Goal: Task Accomplishment & Management: Use online tool/utility

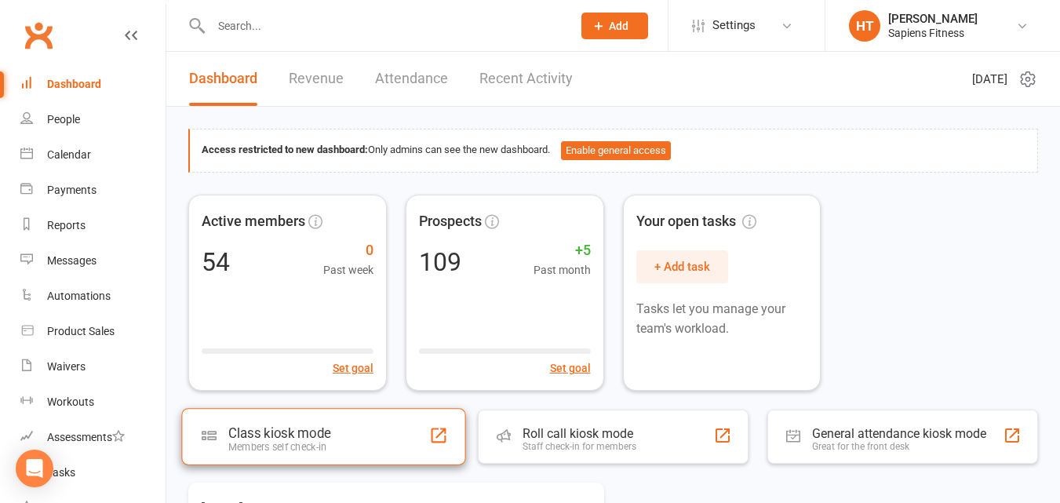
click at [280, 436] on div "Class kiosk mode" at bounding box center [279, 433] width 102 height 16
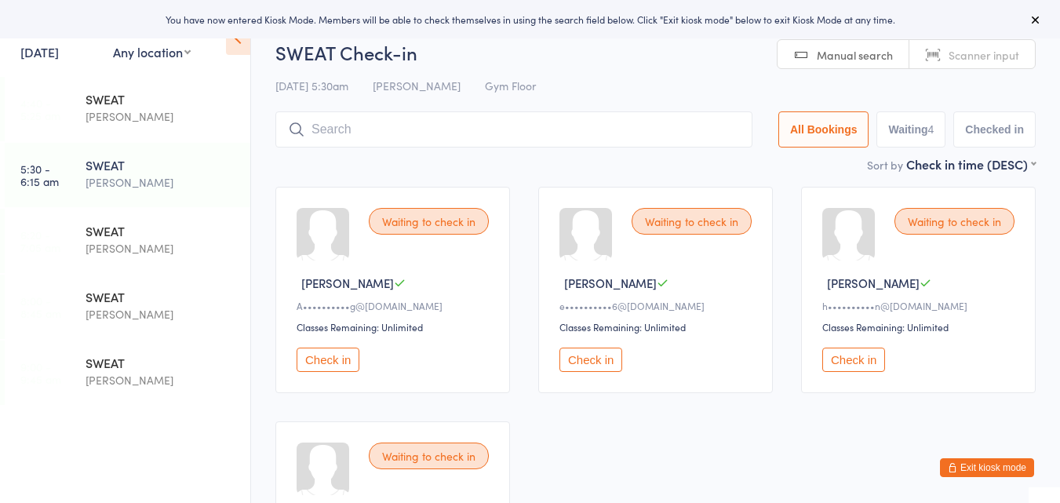
click at [599, 362] on button "Check in" at bounding box center [590, 359] width 63 height 24
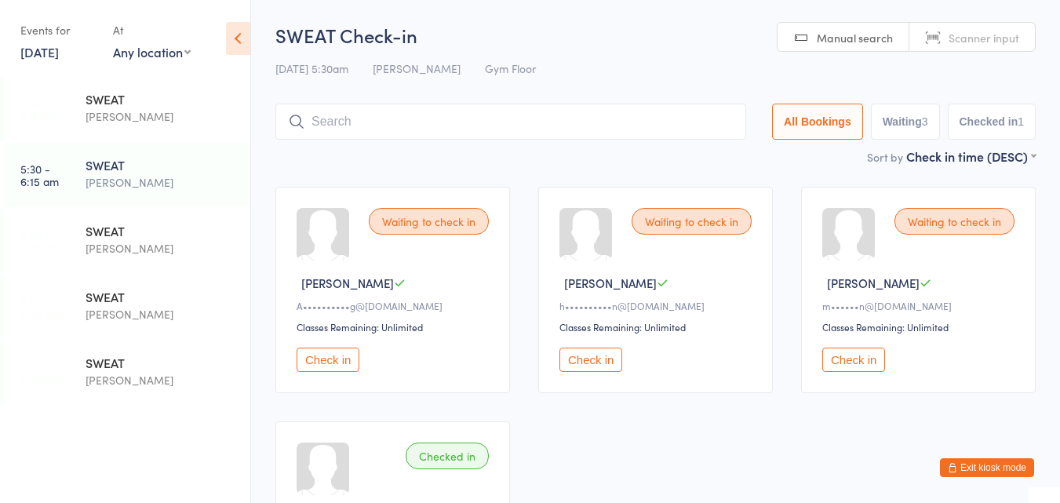
click at [531, 129] on input "search" at bounding box center [510, 122] width 471 height 36
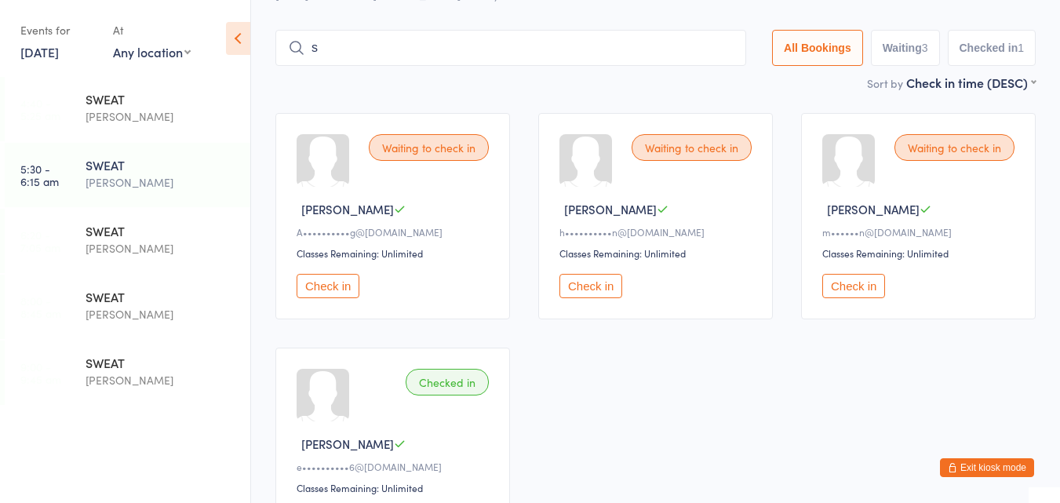
scroll to position [81, 0]
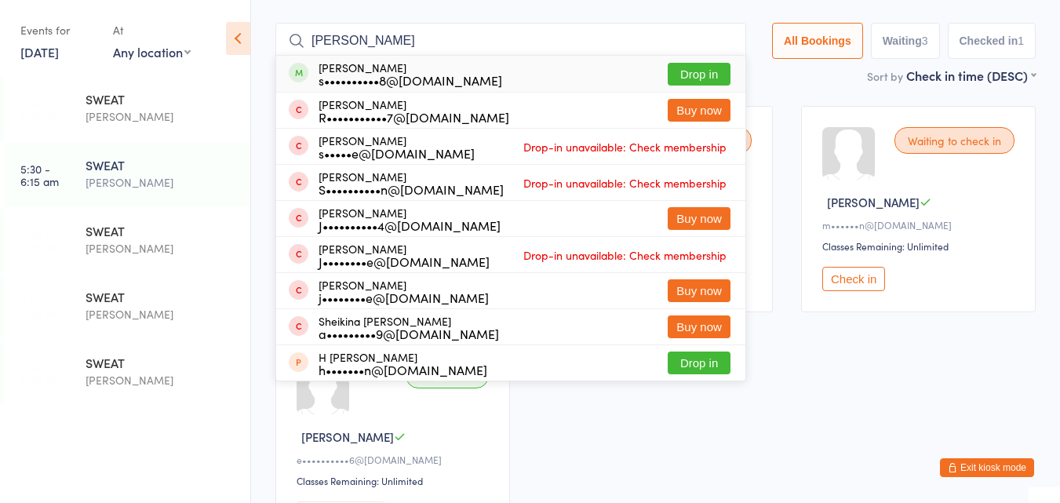
type input "sean"
click at [549, 67] on div "Sean Hayes s••••••••••8@gmail.com Drop in" at bounding box center [510, 74] width 469 height 36
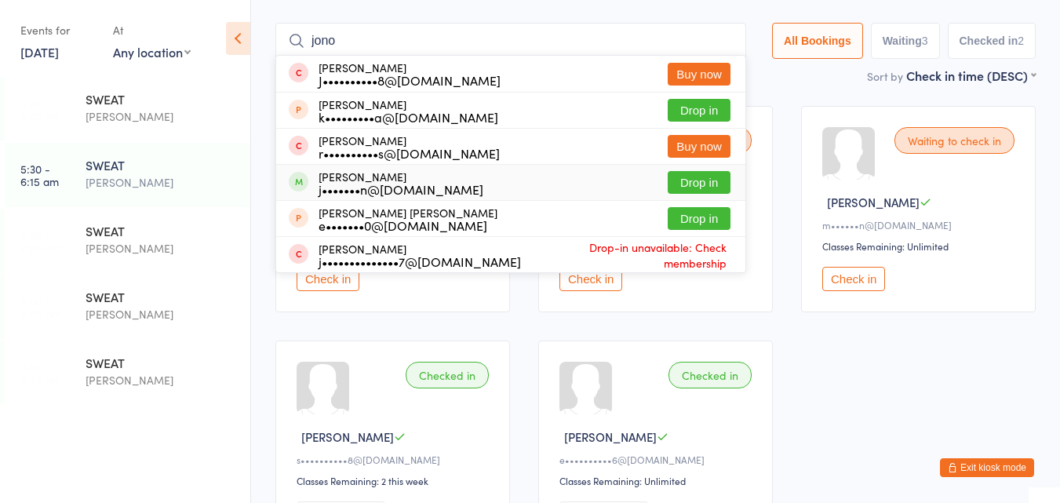
type input "jono"
click at [449, 180] on div "Jonathan Brown j•••••••n@hotmail.com" at bounding box center [400, 182] width 165 height 25
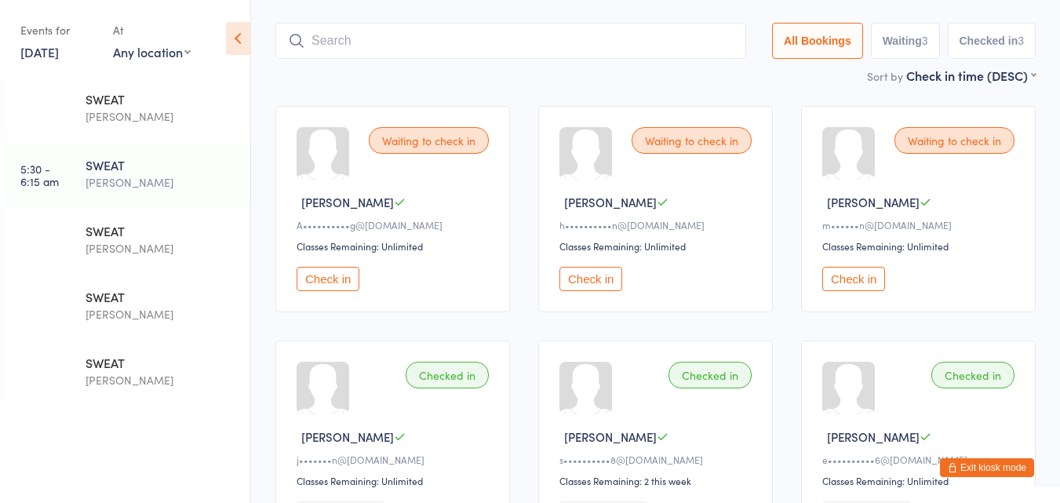
click at [471, 38] on input "search" at bounding box center [510, 41] width 471 height 36
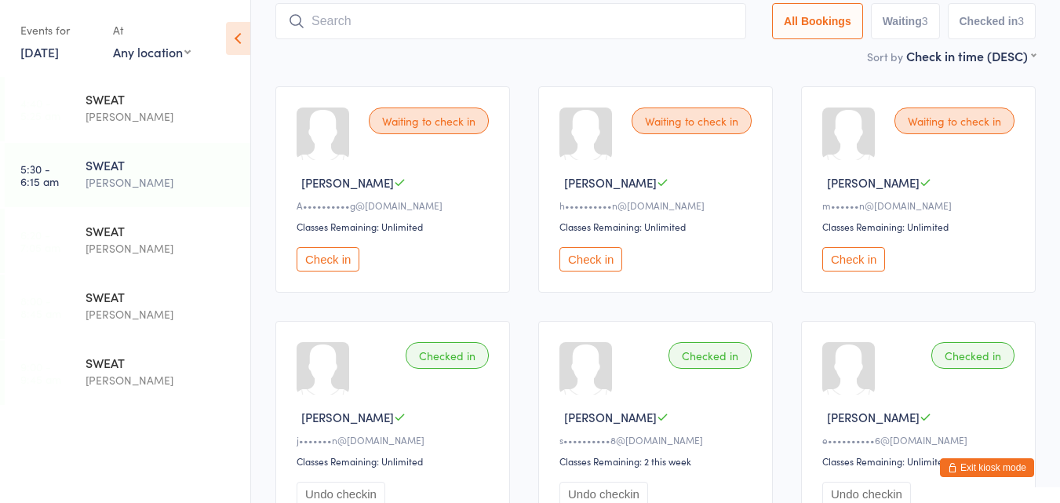
scroll to position [104, 0]
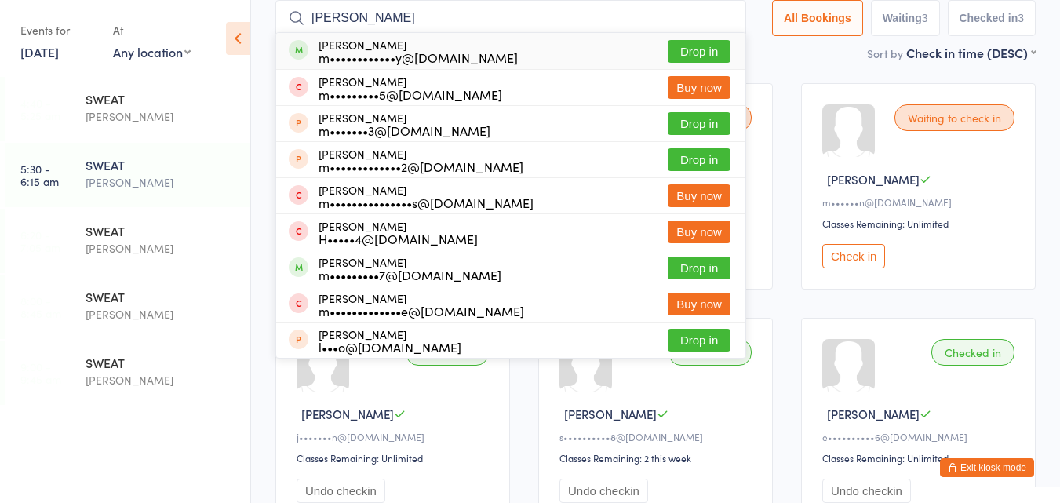
type input "mikel"
click at [453, 51] on div "m••••••••••••y@liveslivedwell.org.au" at bounding box center [417, 57] width 199 height 13
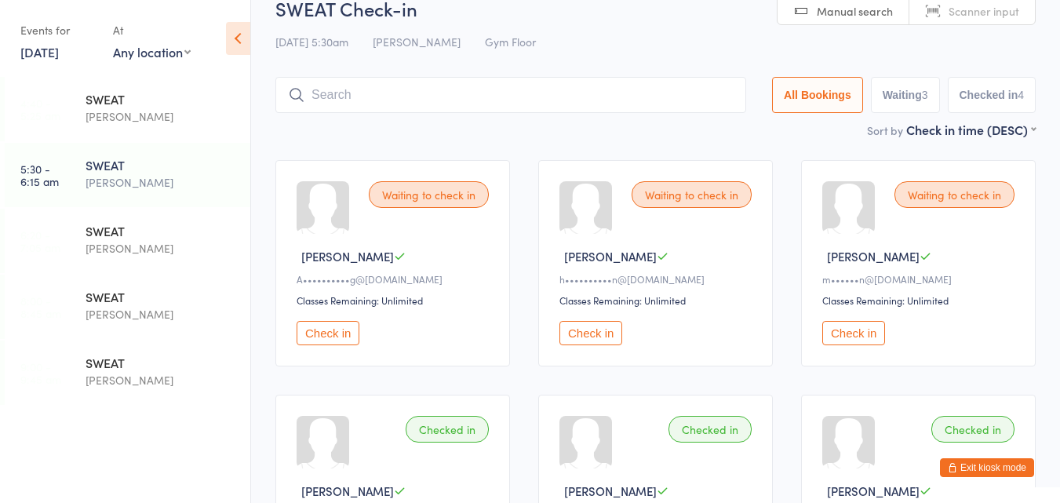
scroll to position [12, 0]
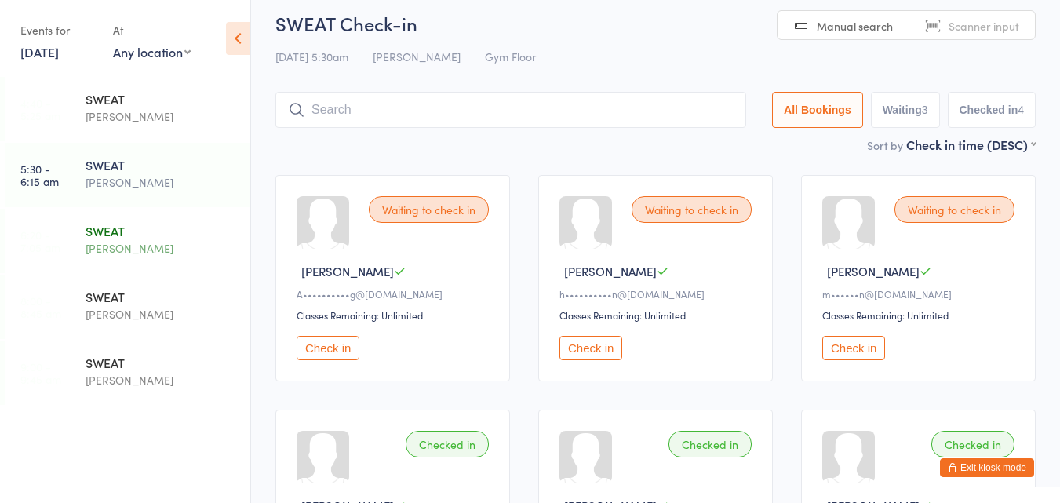
click at [133, 231] on div "SWEAT" at bounding box center [160, 230] width 151 height 17
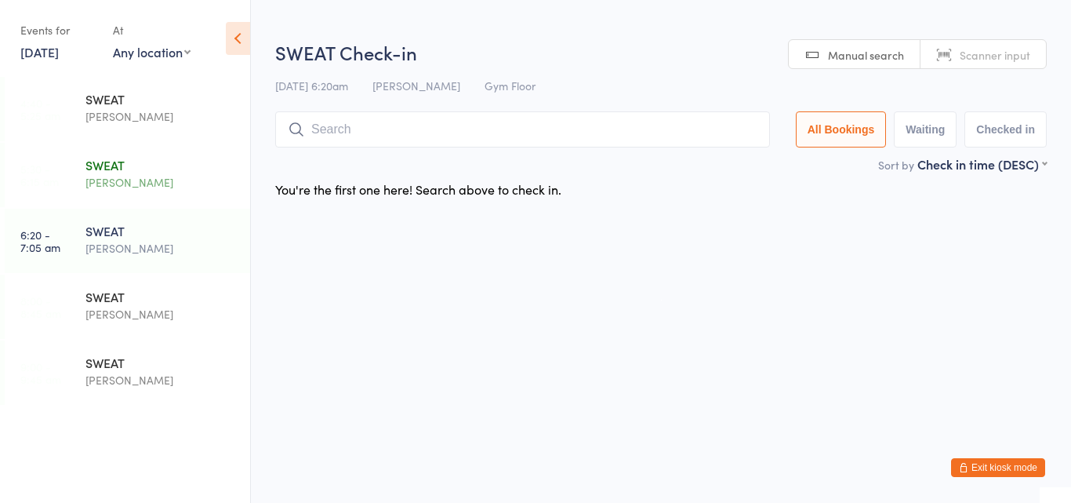
click at [107, 164] on div "SWEAT" at bounding box center [160, 164] width 151 height 17
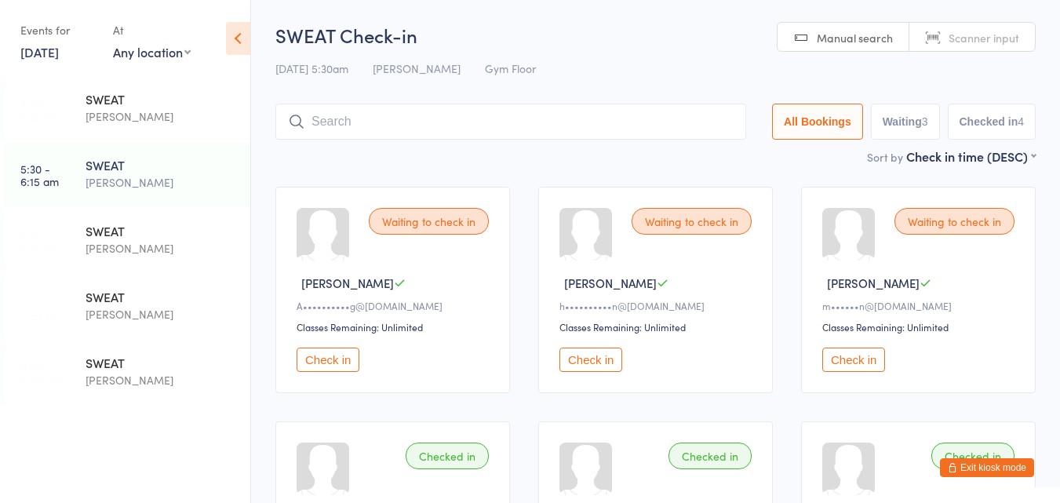
click at [590, 355] on button "Check in" at bounding box center [590, 359] width 63 height 24
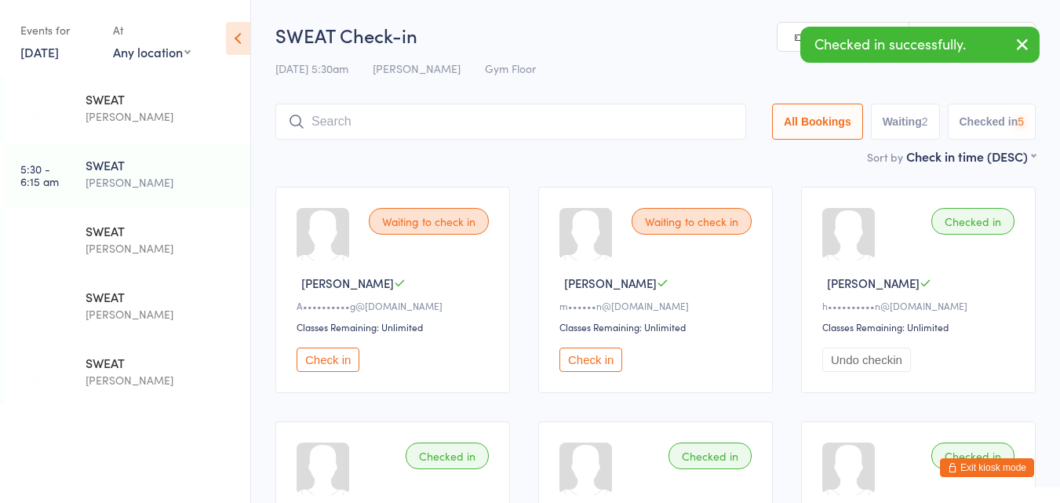
click at [590, 355] on button "Check in" at bounding box center [590, 359] width 63 height 24
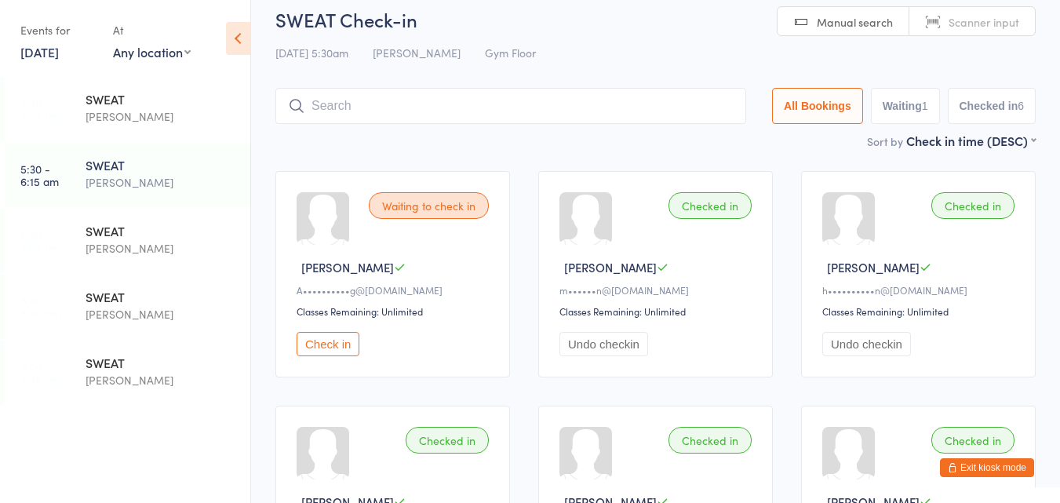
scroll to position [11, 0]
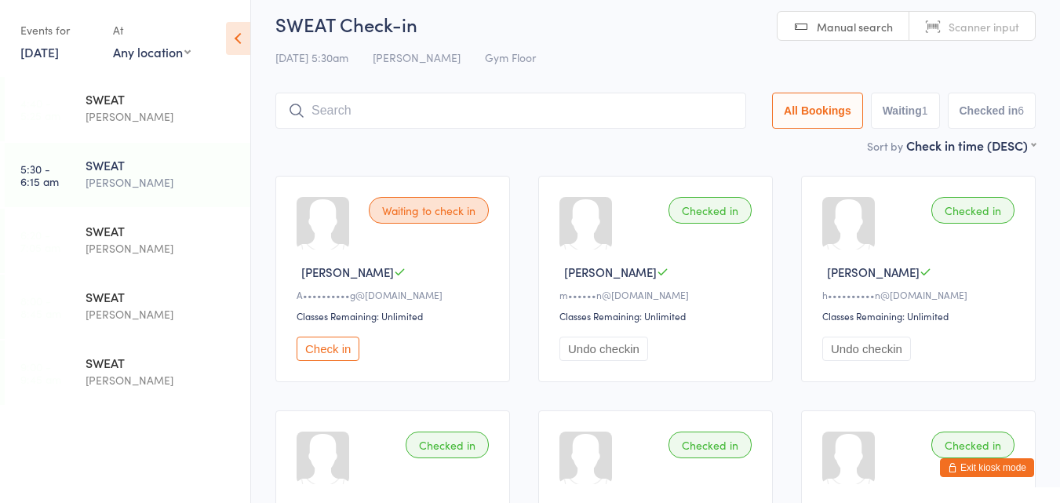
click at [536, 107] on input "search" at bounding box center [510, 111] width 471 height 36
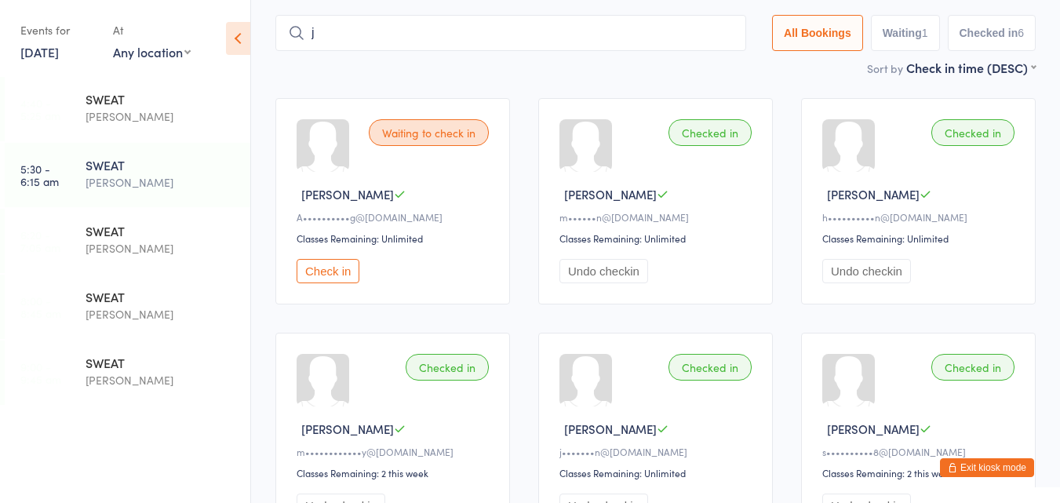
scroll to position [100, 0]
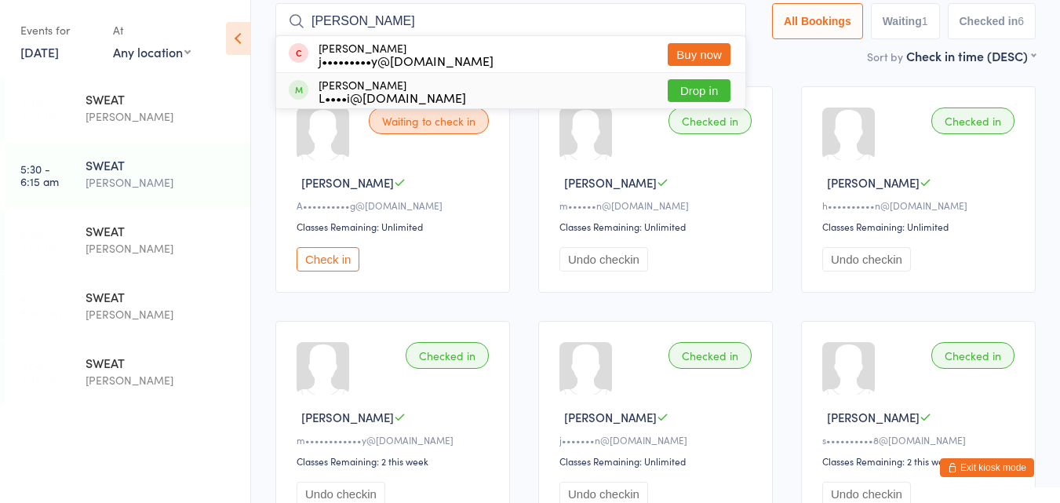
type input "jill"
click at [365, 92] on div "L••••i@bigpond.net.au" at bounding box center [391, 97] width 147 height 13
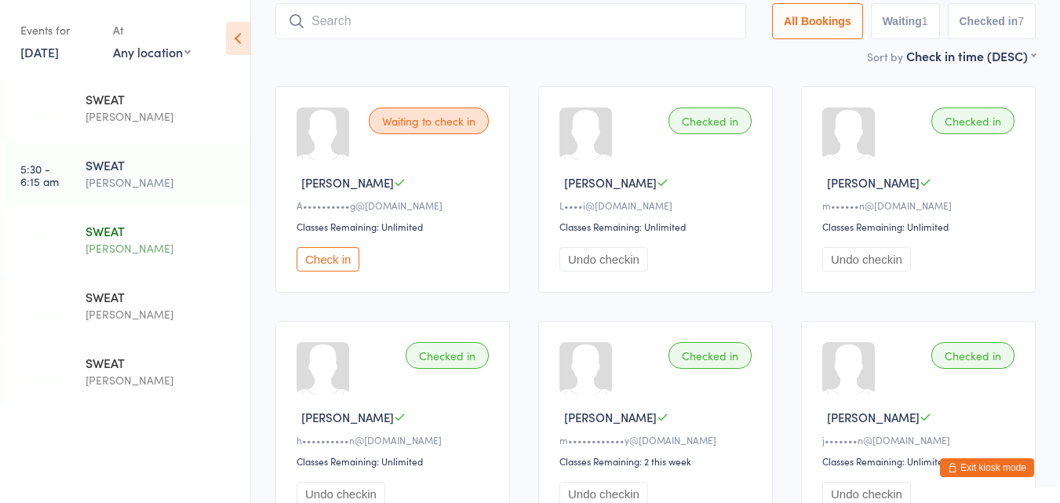
click at [142, 228] on div "SWEAT" at bounding box center [160, 230] width 151 height 17
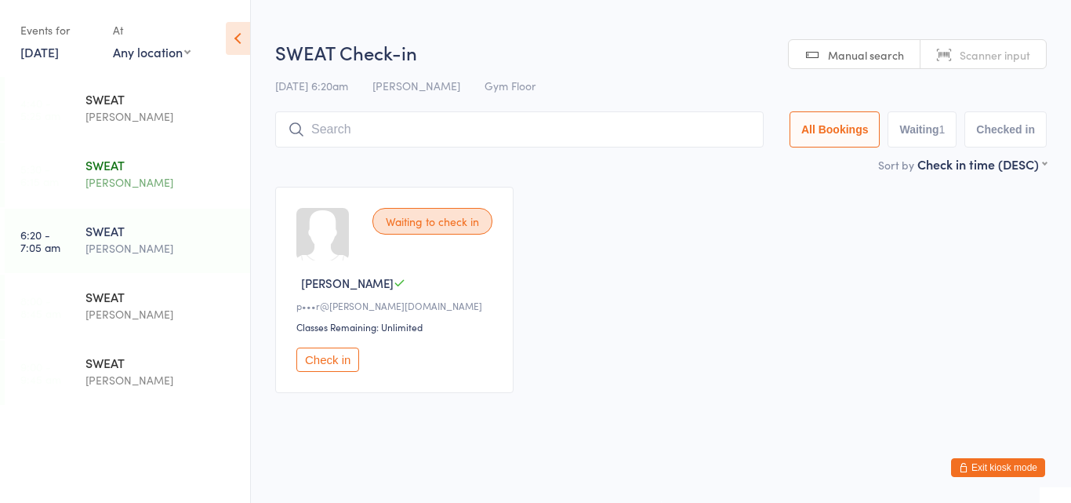
click at [158, 175] on div "[PERSON_NAME]" at bounding box center [160, 182] width 151 height 18
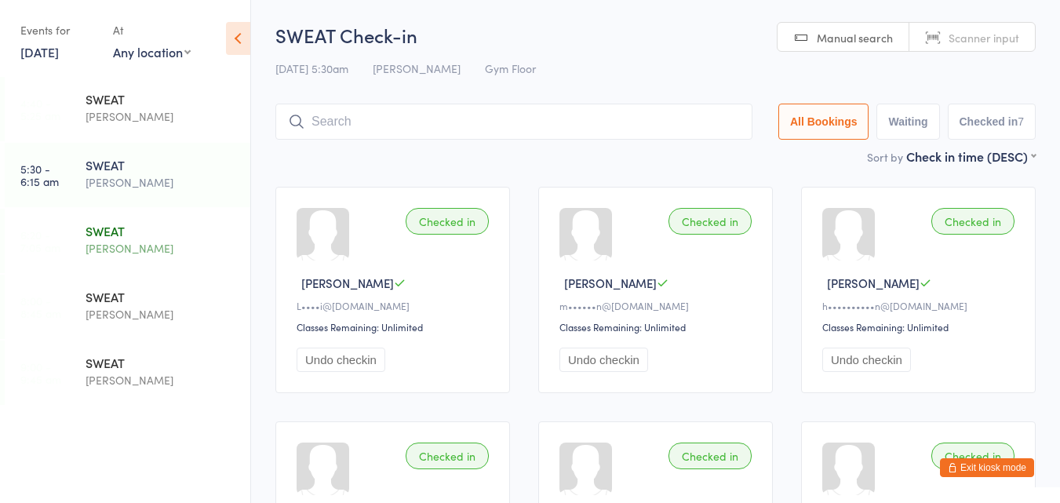
click at [115, 230] on div "SWEAT" at bounding box center [160, 230] width 151 height 17
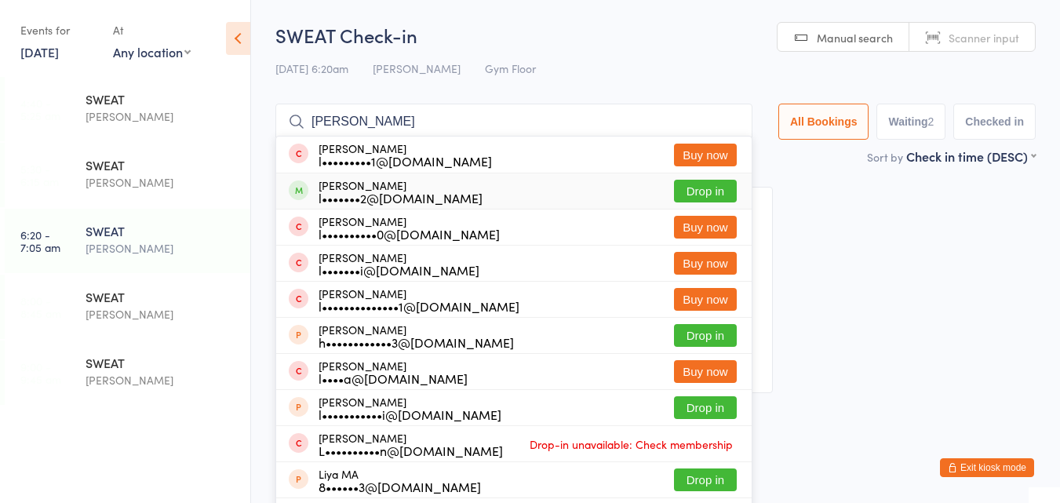
type input "lisa"
click at [700, 189] on button "Drop in" at bounding box center [705, 191] width 63 height 23
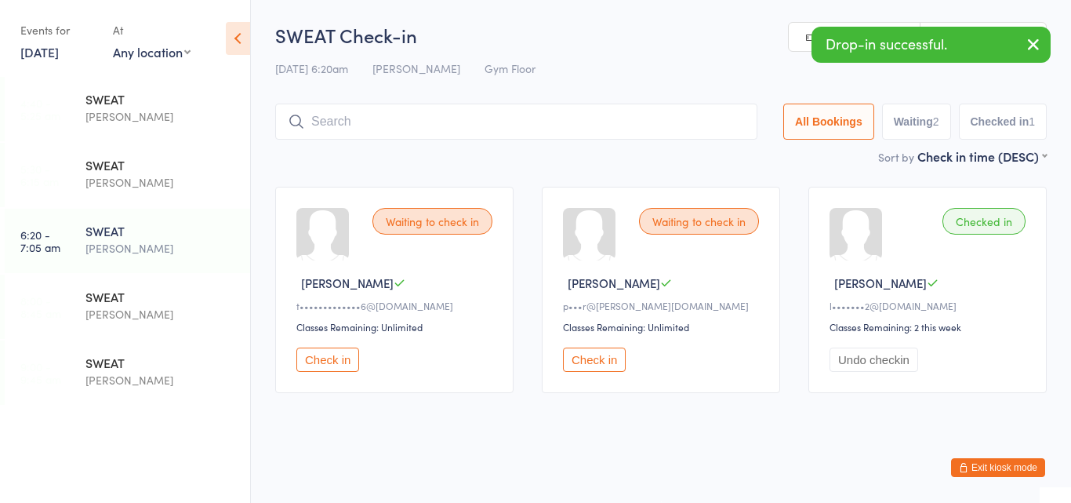
click at [601, 357] on button "Check in" at bounding box center [594, 359] width 63 height 24
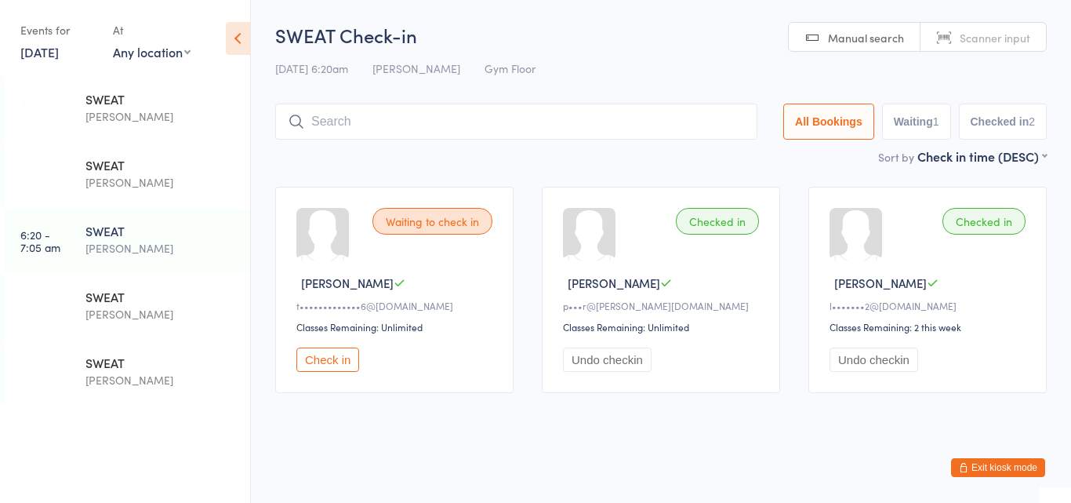
click at [332, 365] on button "Check in" at bounding box center [327, 359] width 63 height 24
click at [178, 318] on div "[PERSON_NAME]" at bounding box center [160, 314] width 151 height 18
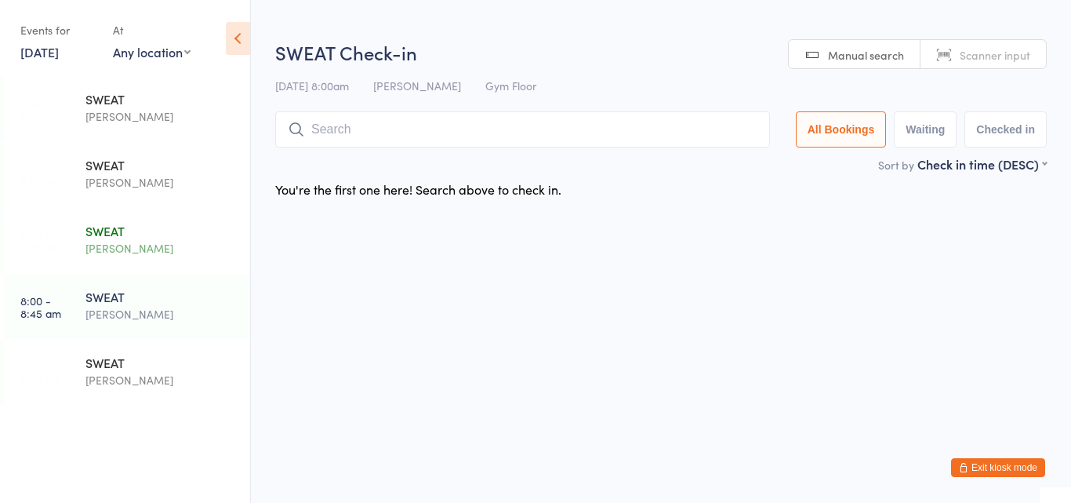
click at [122, 242] on div "[PERSON_NAME]" at bounding box center [160, 248] width 151 height 18
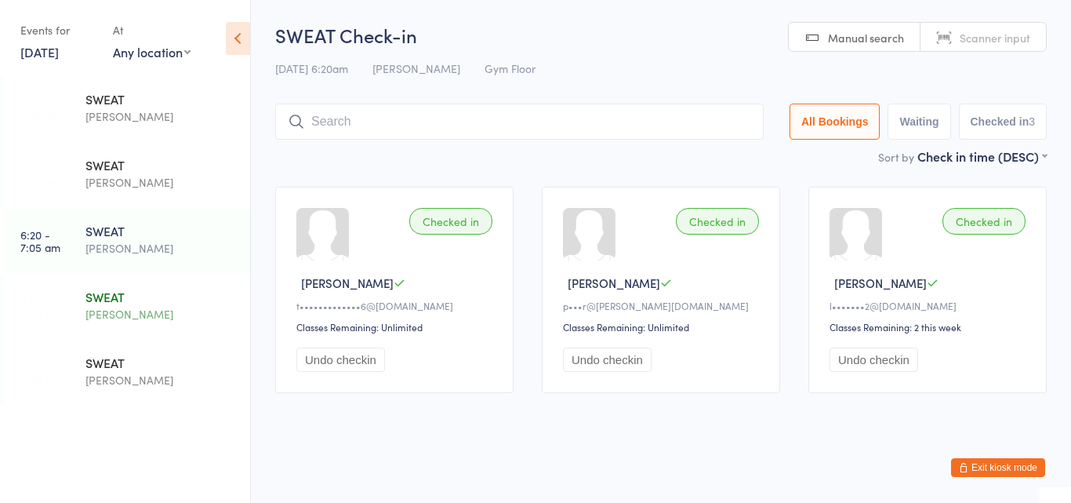
click at [143, 310] on div "[PERSON_NAME]" at bounding box center [160, 314] width 151 height 18
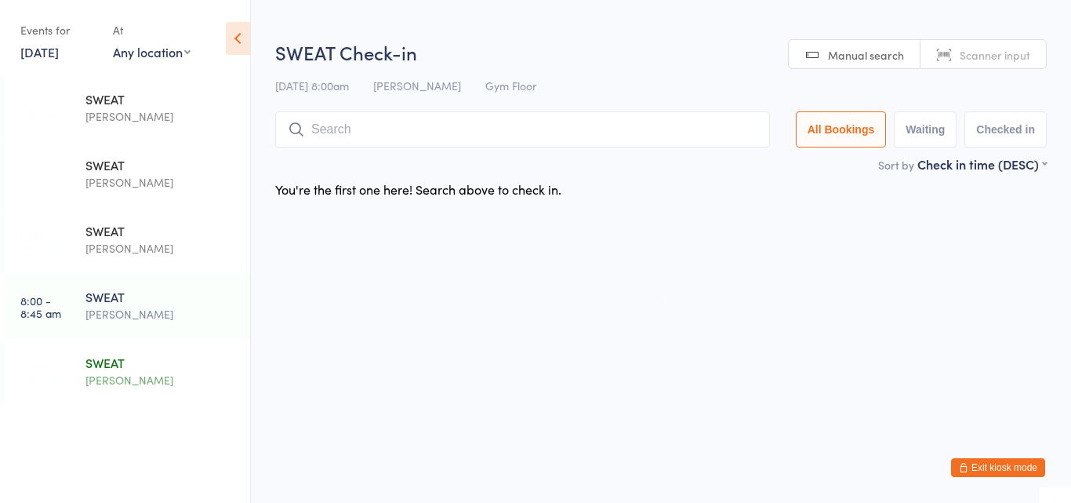
click at [134, 356] on div "SWEAT" at bounding box center [160, 362] width 151 height 17
click at [138, 246] on div "[PERSON_NAME]" at bounding box center [160, 248] width 151 height 18
